Goal: Information Seeking & Learning: Learn about a topic

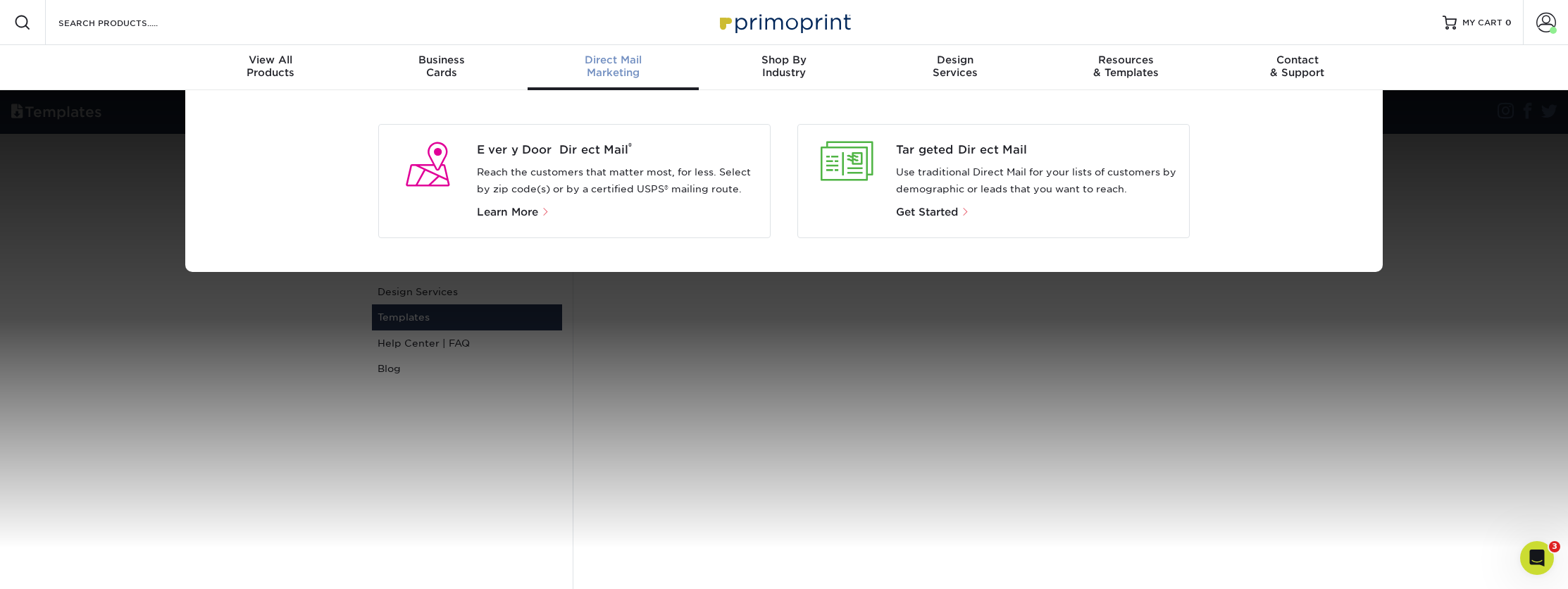
click at [637, 167] on p "Reach the customers that matter most, for less. Select by zip code(s) or by a c…" at bounding box center [618, 180] width 282 height 34
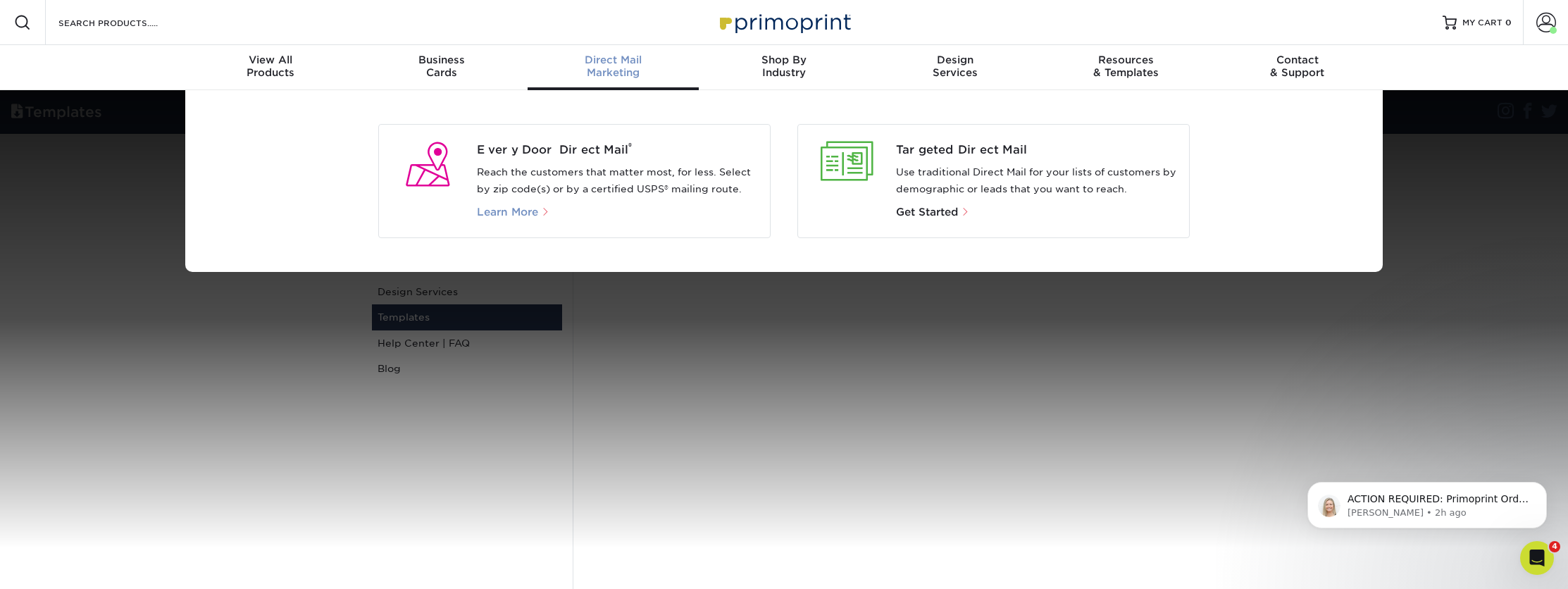
click at [513, 214] on span "Learn More" at bounding box center [507, 212] width 62 height 12
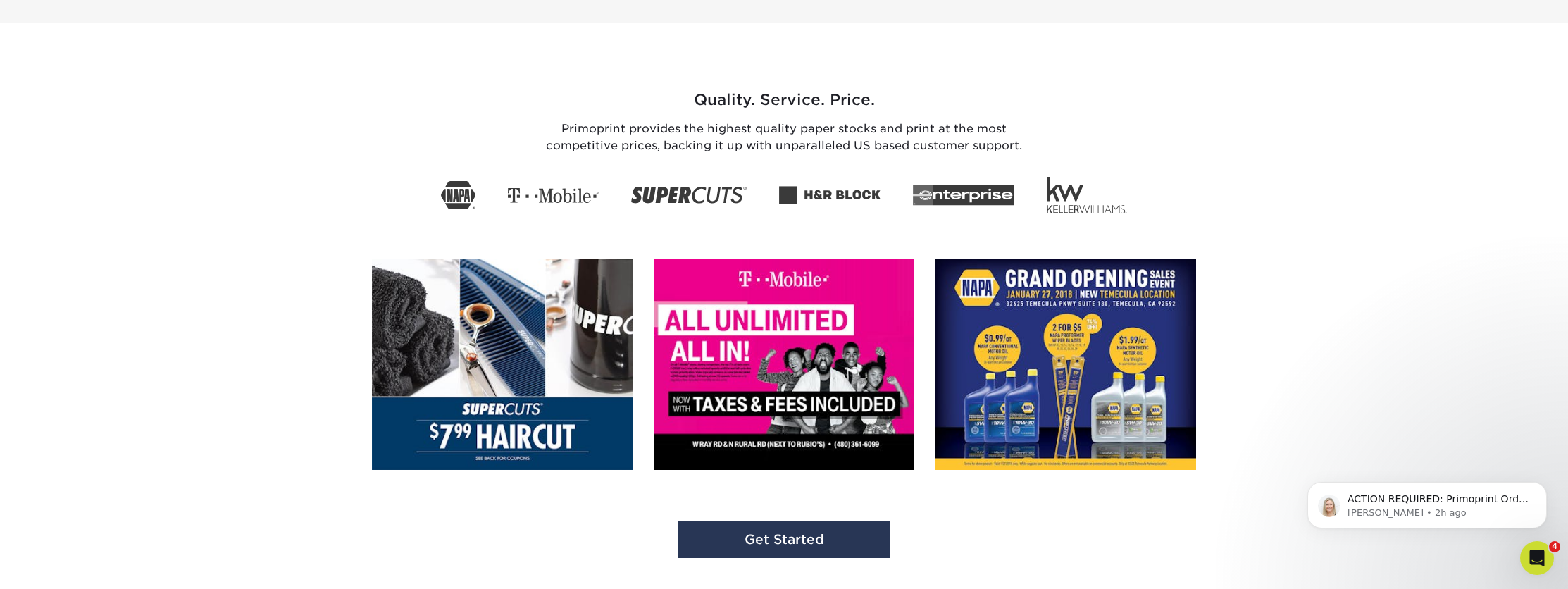
scroll to position [2251, 0]
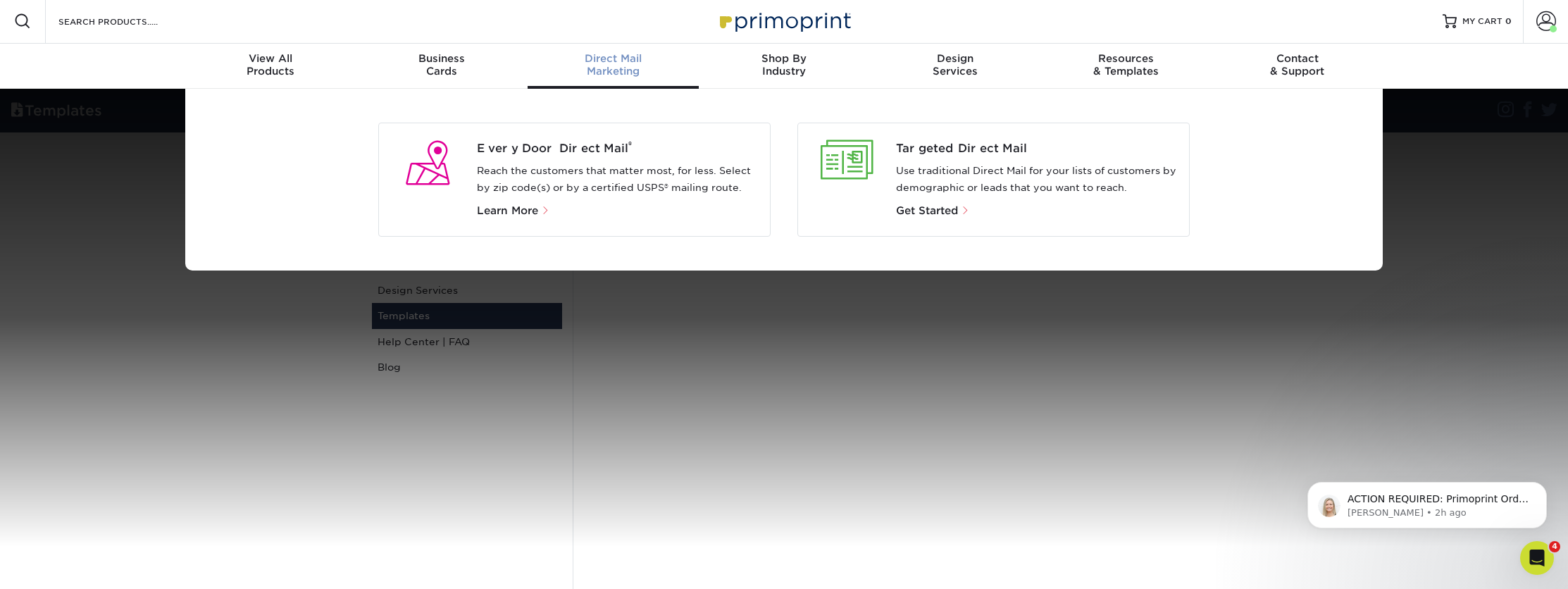
scroll to position [4, 0]
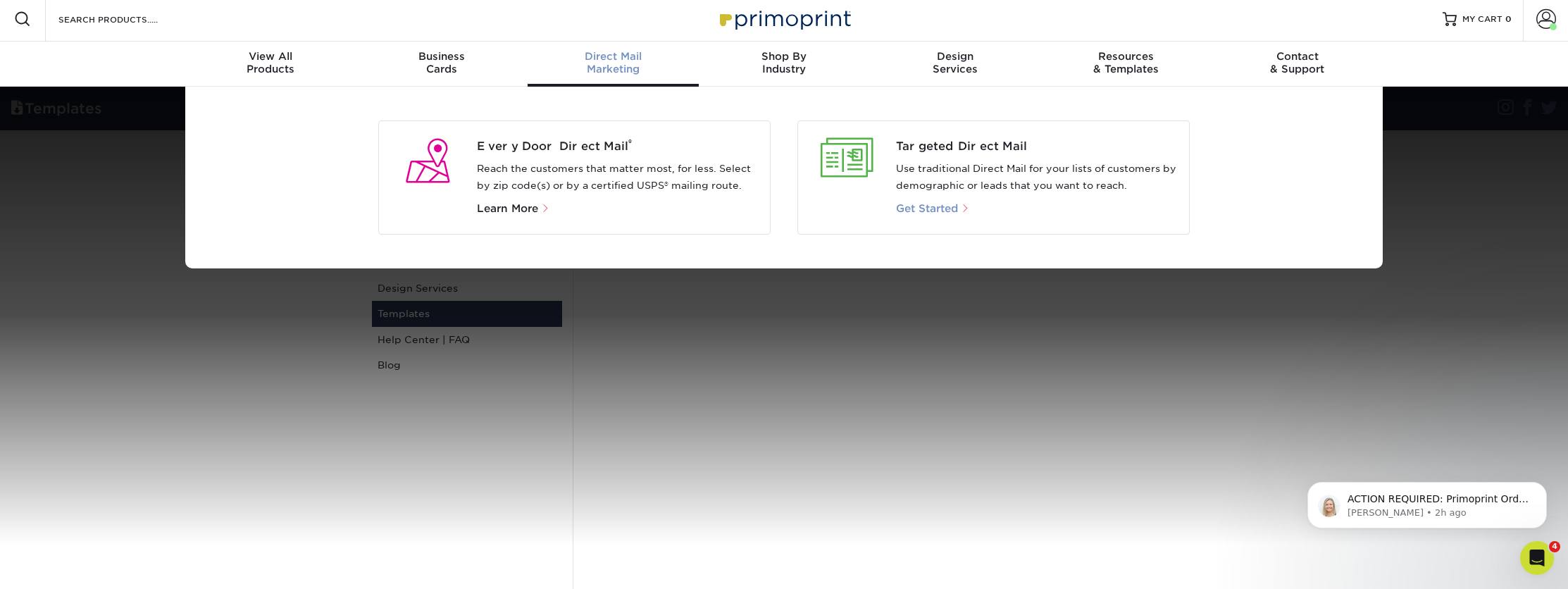
click at [935, 211] on span "Get Started" at bounding box center [927, 208] width 62 height 12
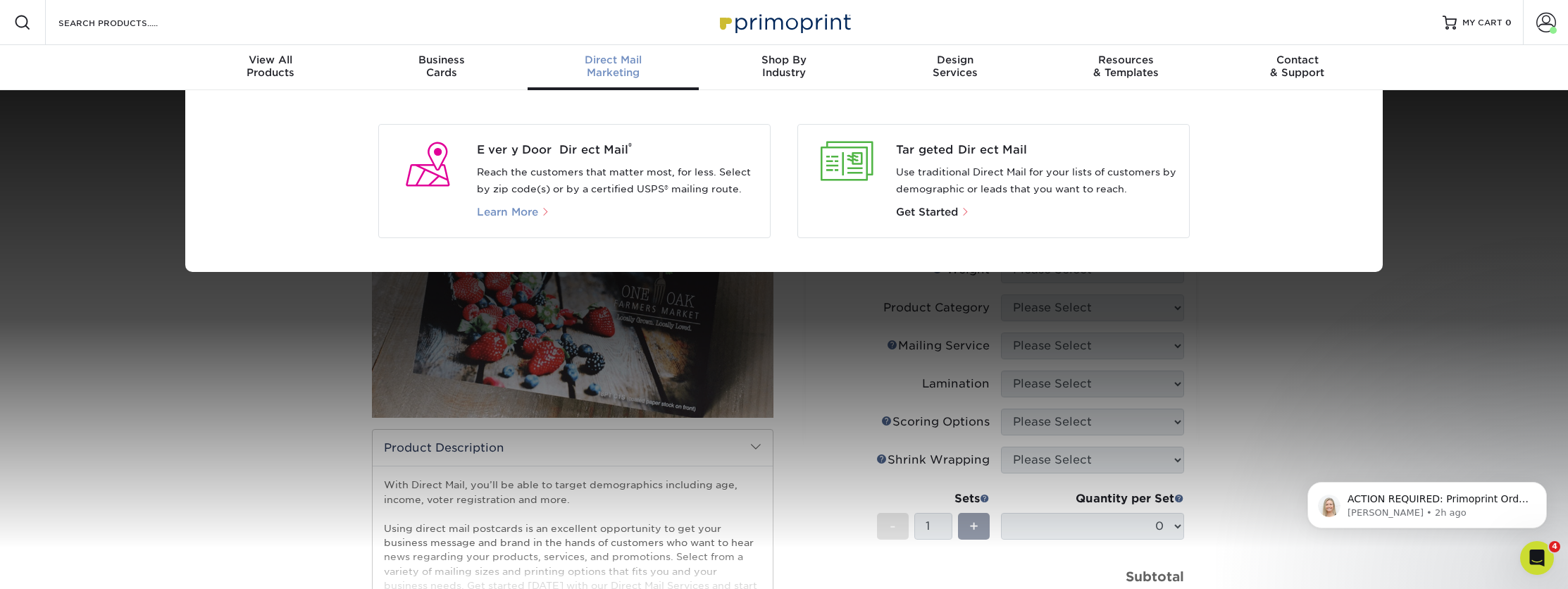
click at [523, 215] on span "Learn More" at bounding box center [507, 212] width 62 height 12
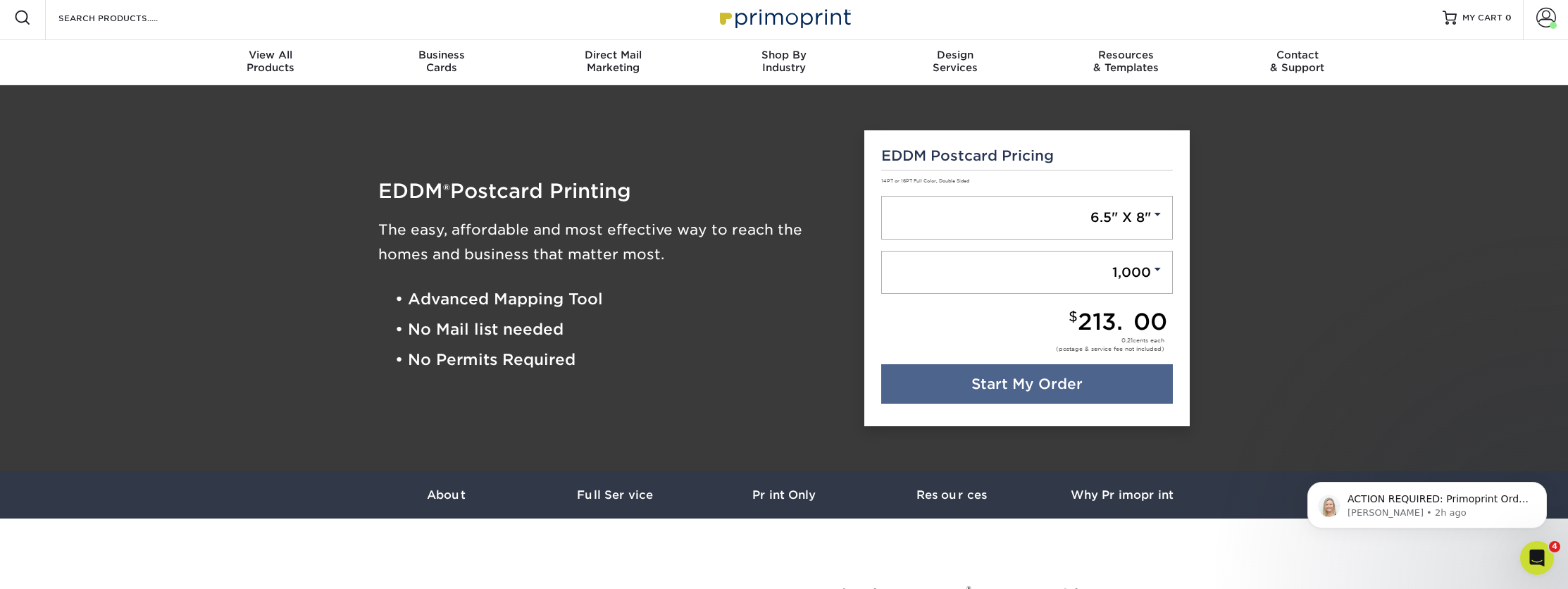
scroll to position [5, 0]
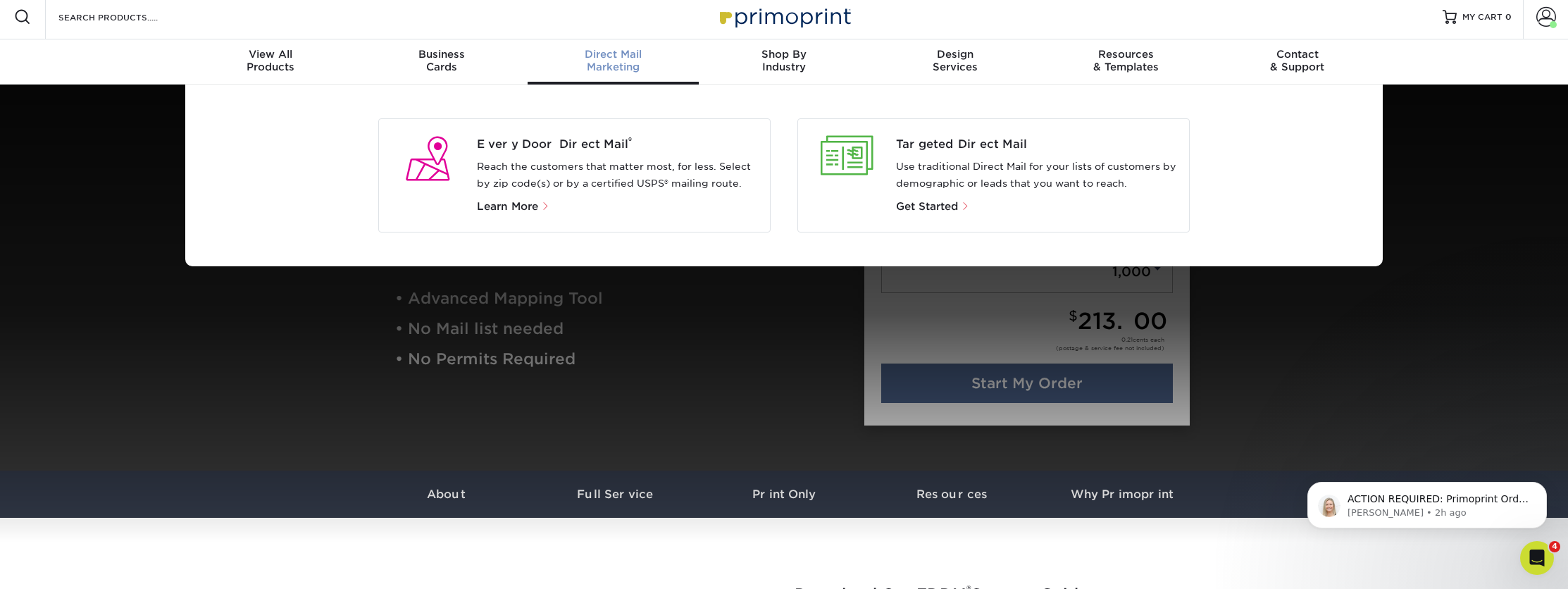
drag, startPoint x: 516, startPoint y: 211, endPoint x: 548, endPoint y: 215, distance: 32.2
click at [516, 211] on span "Learn More" at bounding box center [507, 207] width 62 height 12
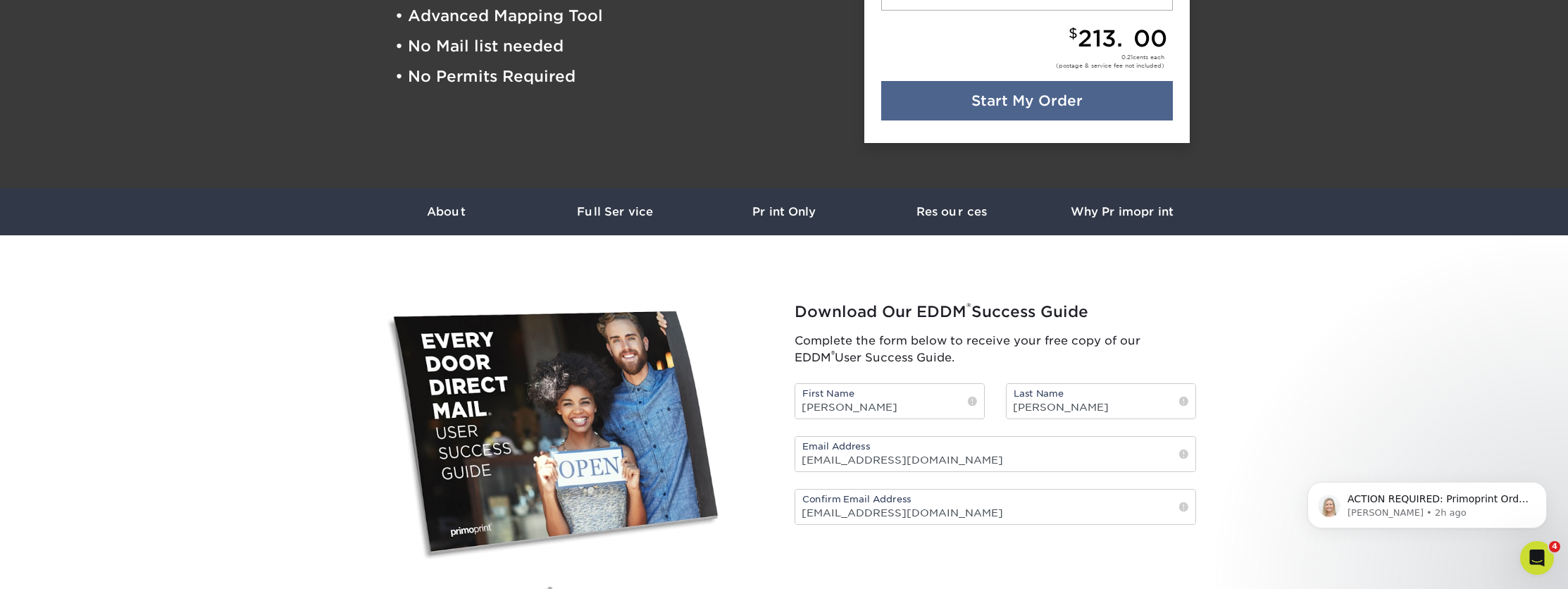
scroll to position [291, 0]
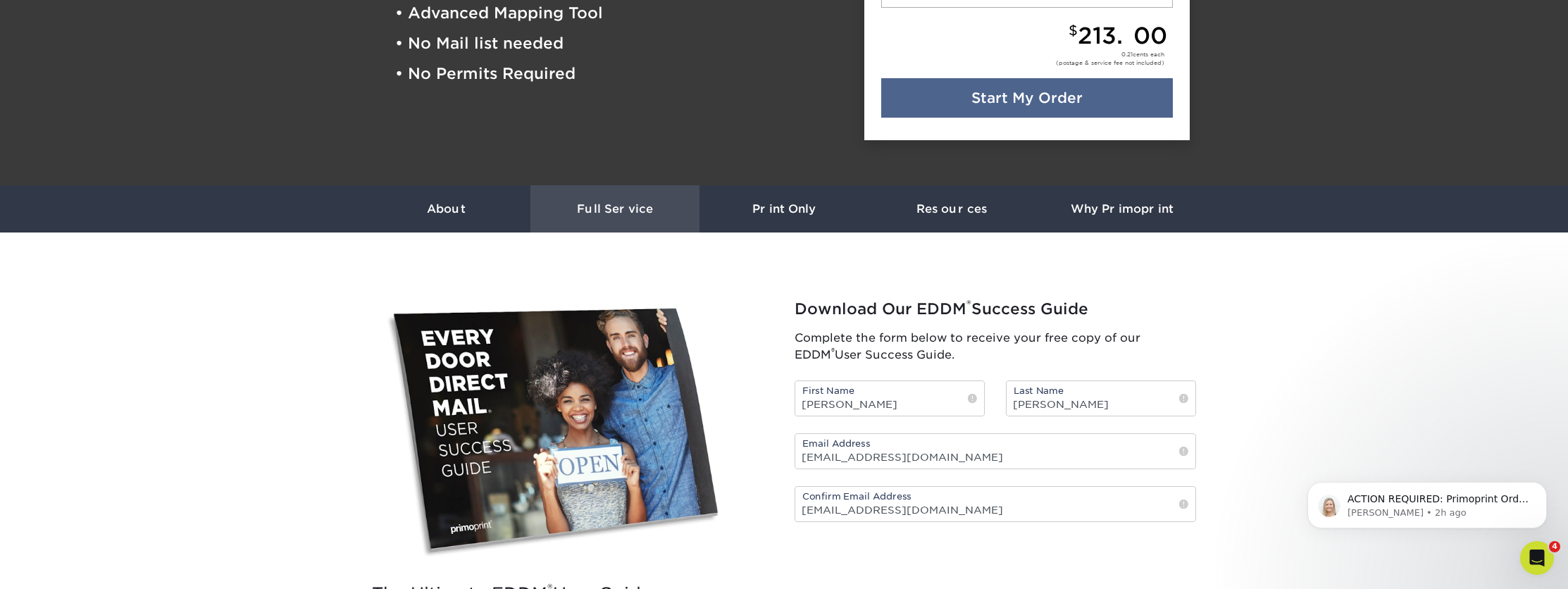
click at [615, 205] on h3 "Full Service" at bounding box center [615, 208] width 169 height 13
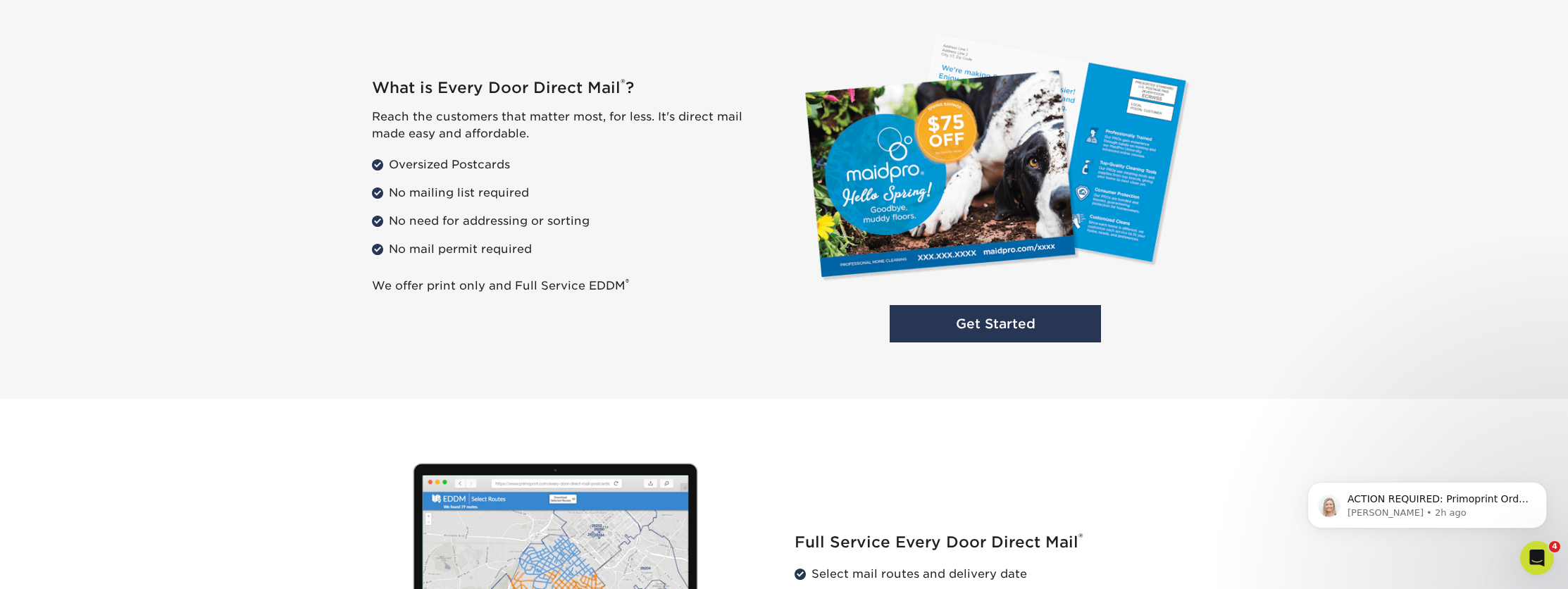
scroll to position [975, 0]
